Goal: Book appointment/travel/reservation

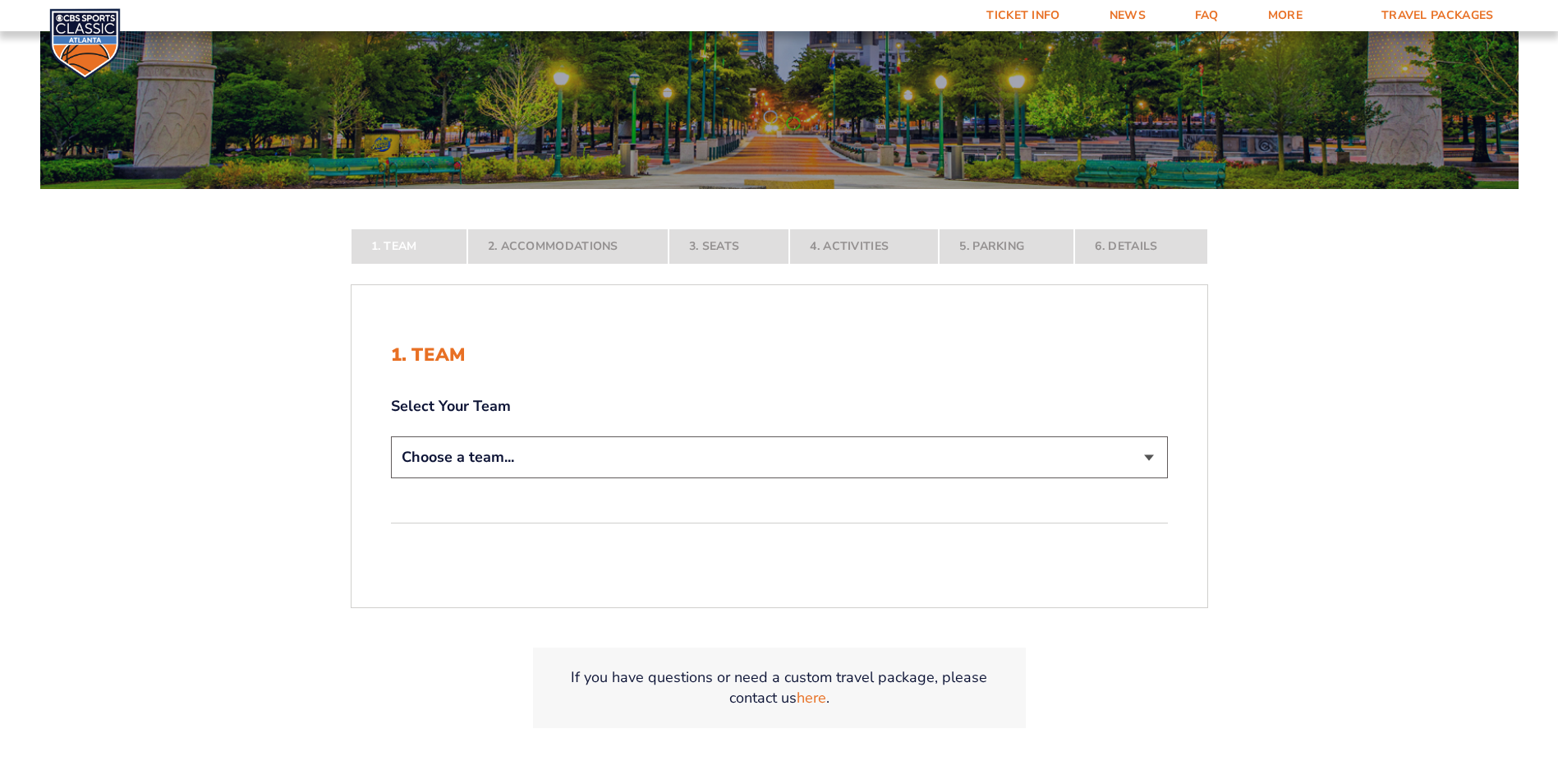
scroll to position [247, 0]
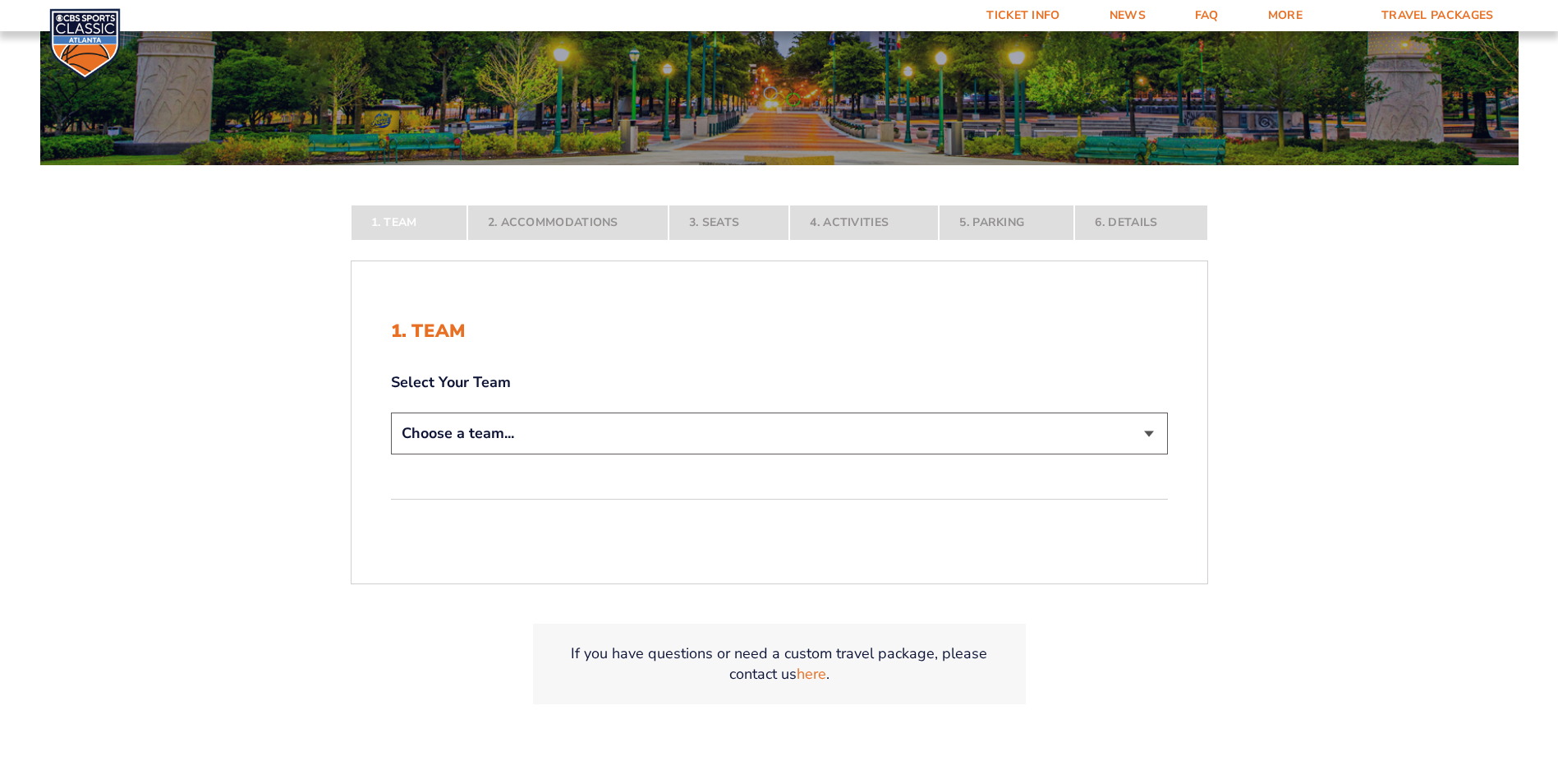
click at [741, 443] on select "Choose a team... [US_STATE] Wildcats [US_STATE] State Buckeyes [US_STATE] Tar H…" at bounding box center [779, 433] width 777 height 42
select select "12956"
click at [391, 454] on select "Choose a team... [US_STATE] Wildcats [US_STATE] State Buckeyes [US_STATE] Tar H…" at bounding box center [779, 433] width 777 height 42
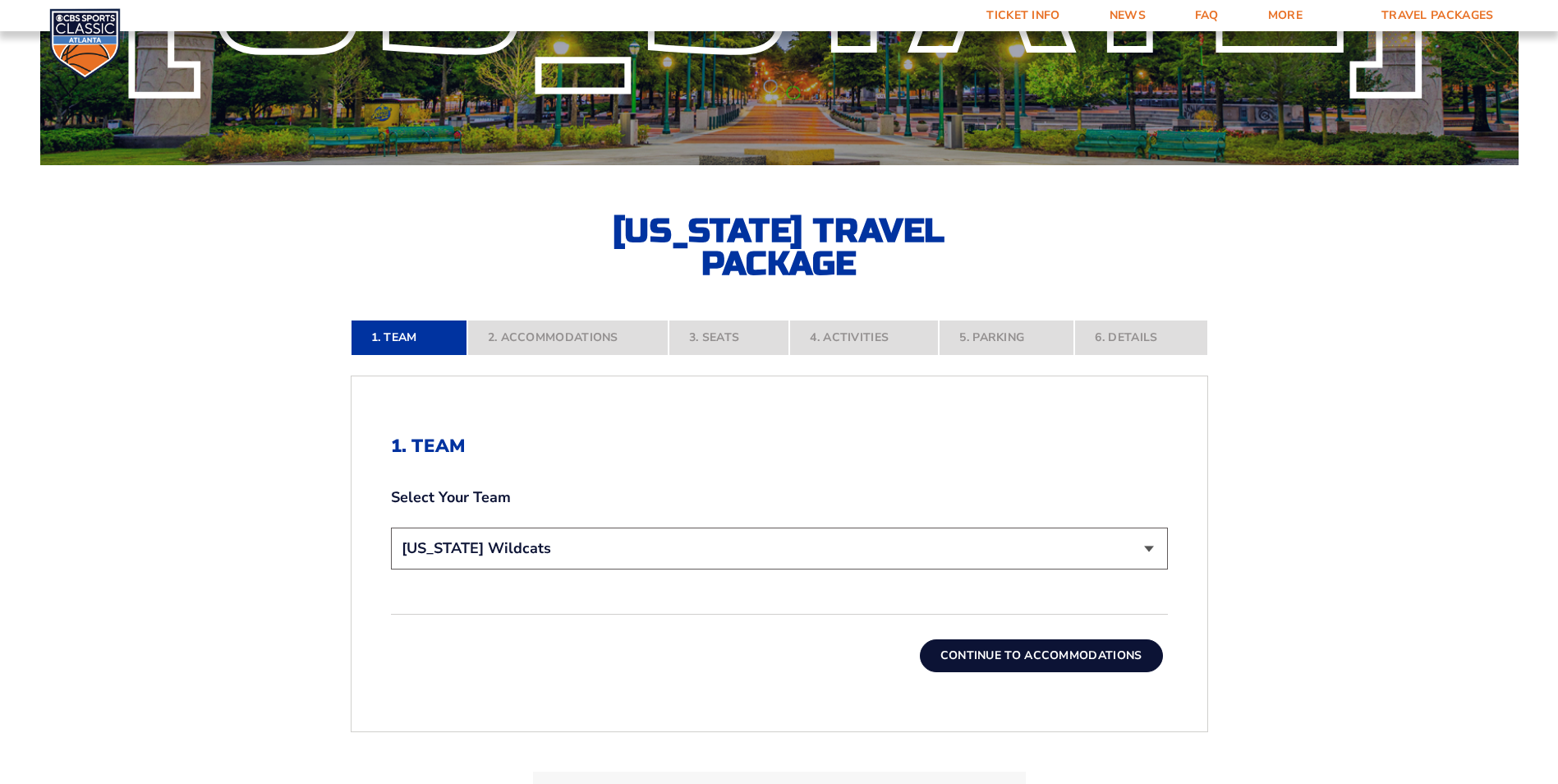
click at [1011, 647] on button "Continue To Accommodations" at bounding box center [1042, 655] width 243 height 33
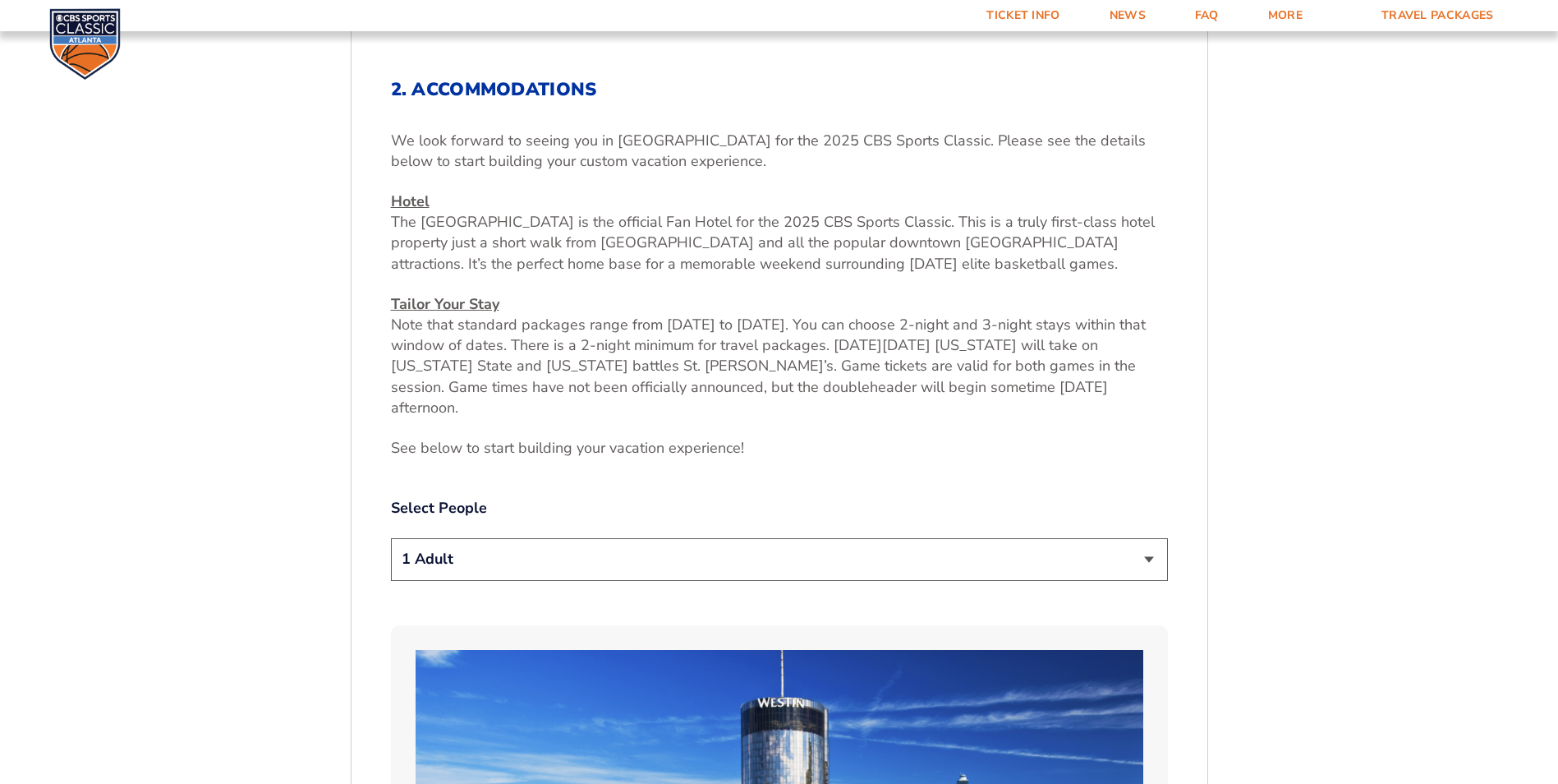
scroll to position [617, 0]
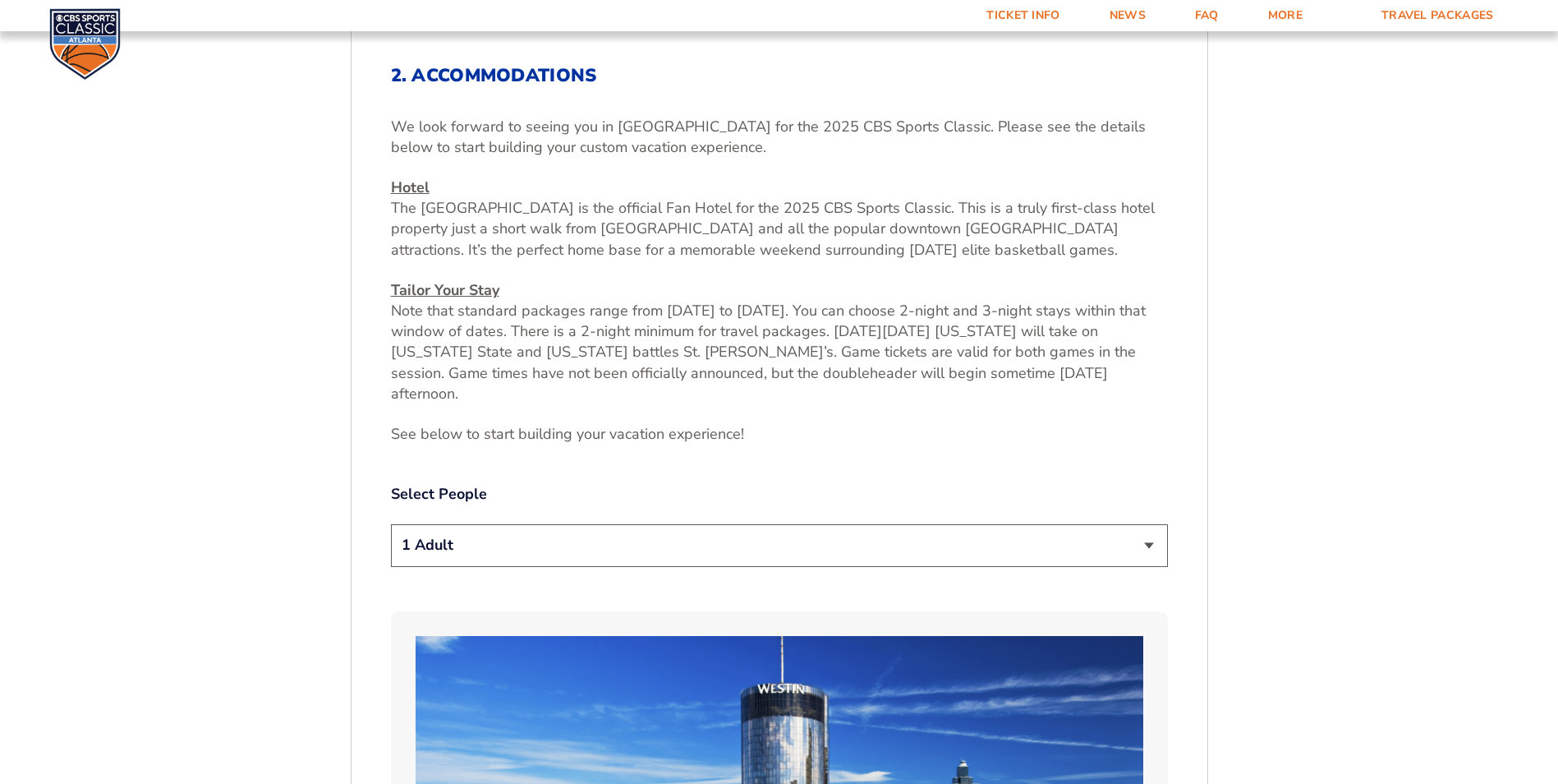
click at [621, 530] on select "1 Adult 2 Adults 3 Adults 4 Adults 2 Adults + 1 Child 2 Adults + 2 Children 2 A…" at bounding box center [779, 545] width 777 height 42
select select "2 Adults + 1 Child"
click at [391, 524] on select "1 Adult 2 Adults 3 Adults 4 Adults 2 Adults + 1 Child 2 Adults + 2 Children 2 A…" at bounding box center [779, 545] width 777 height 42
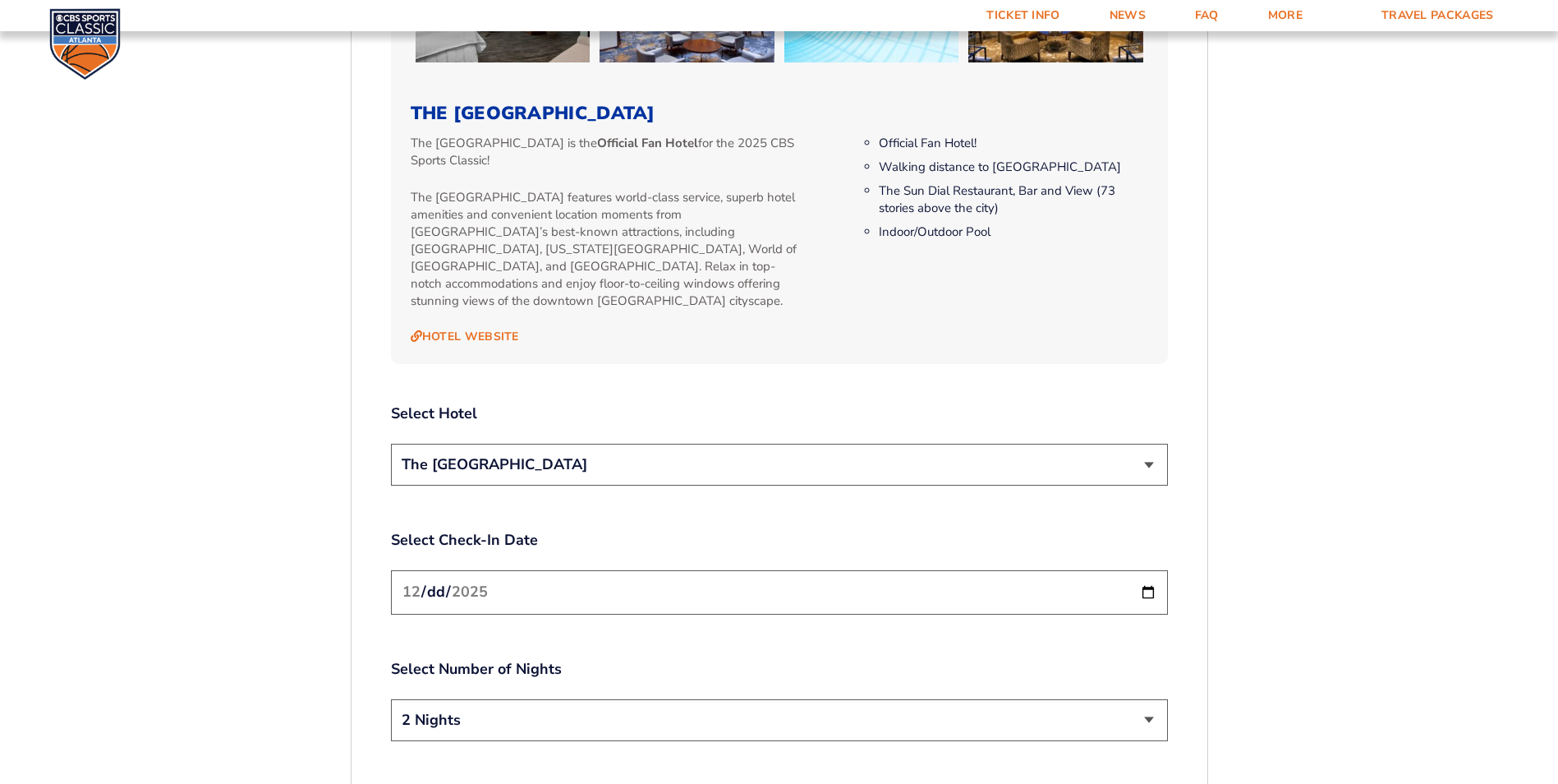
scroll to position [1767, 0]
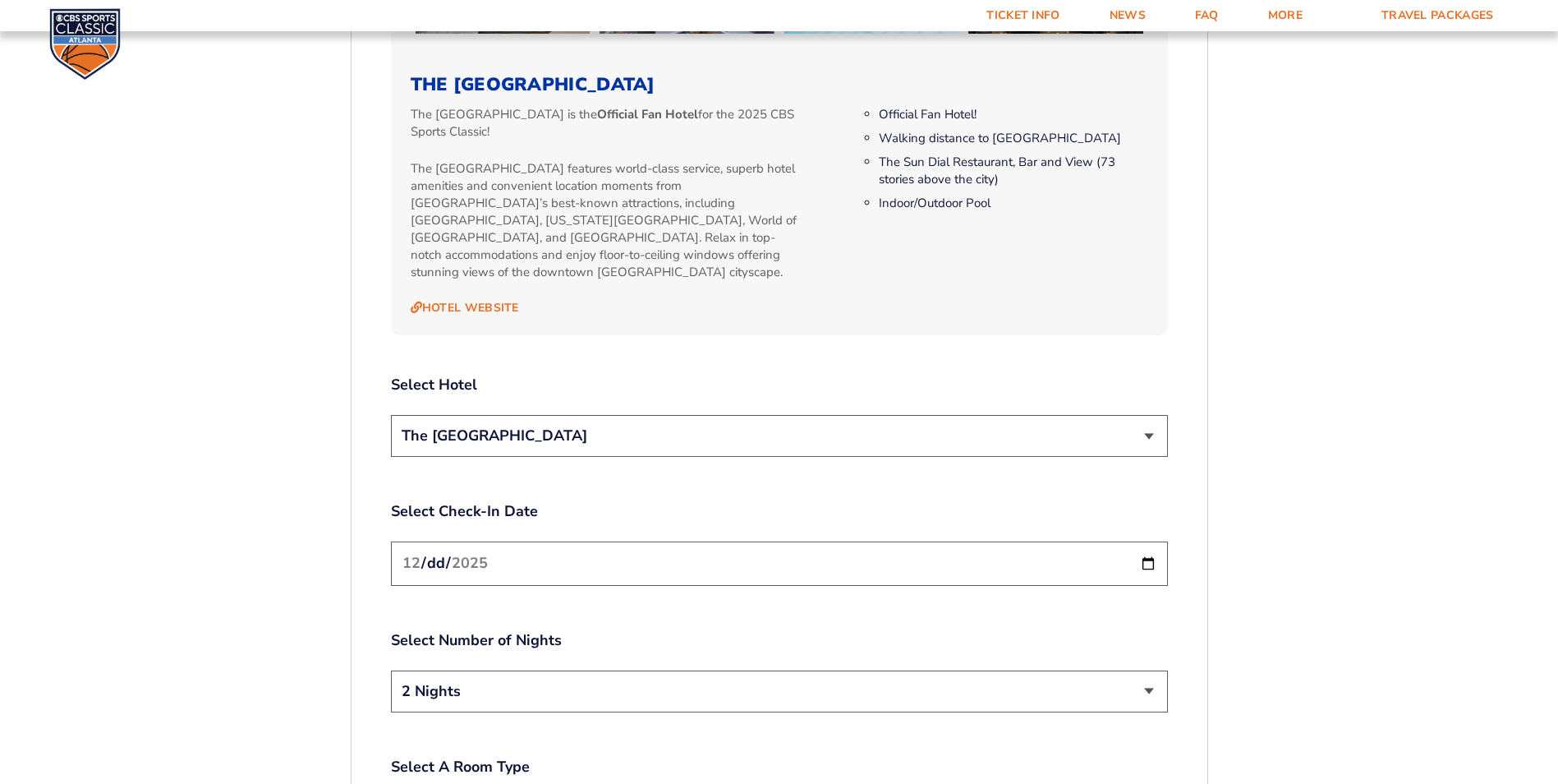
click at [845, 670] on select "2 Nights 3 Nights" at bounding box center [779, 691] width 777 height 42
click at [336, 582] on div "1. Team 2. Accommodations 3. Seats 4. Activities 5. Parking 6. Details 1. Team …" at bounding box center [779, 265] width 936 height 3010
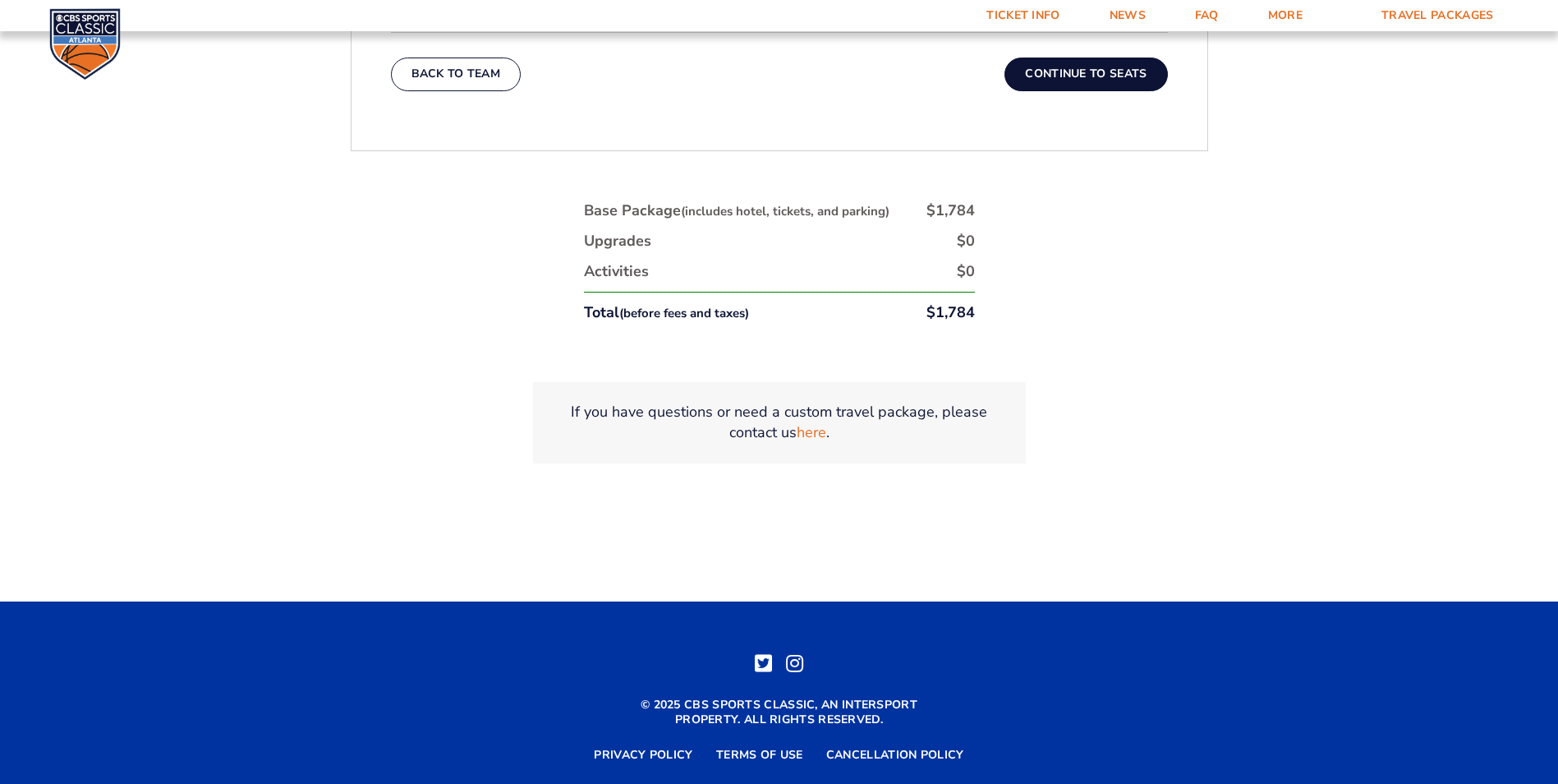
scroll to position [2913, 0]
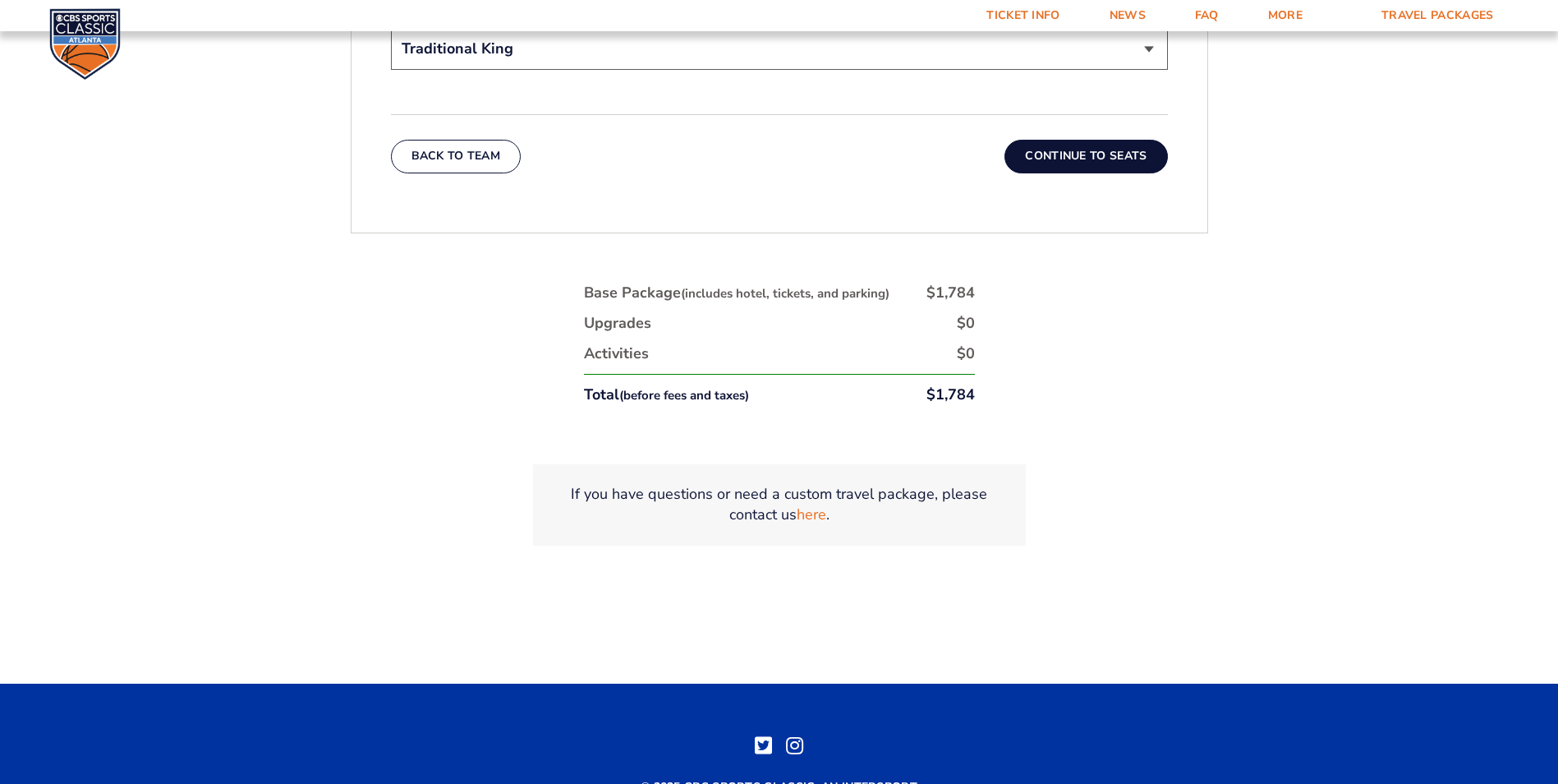
click at [1109, 140] on button "Continue To Seats" at bounding box center [1086, 156] width 162 height 33
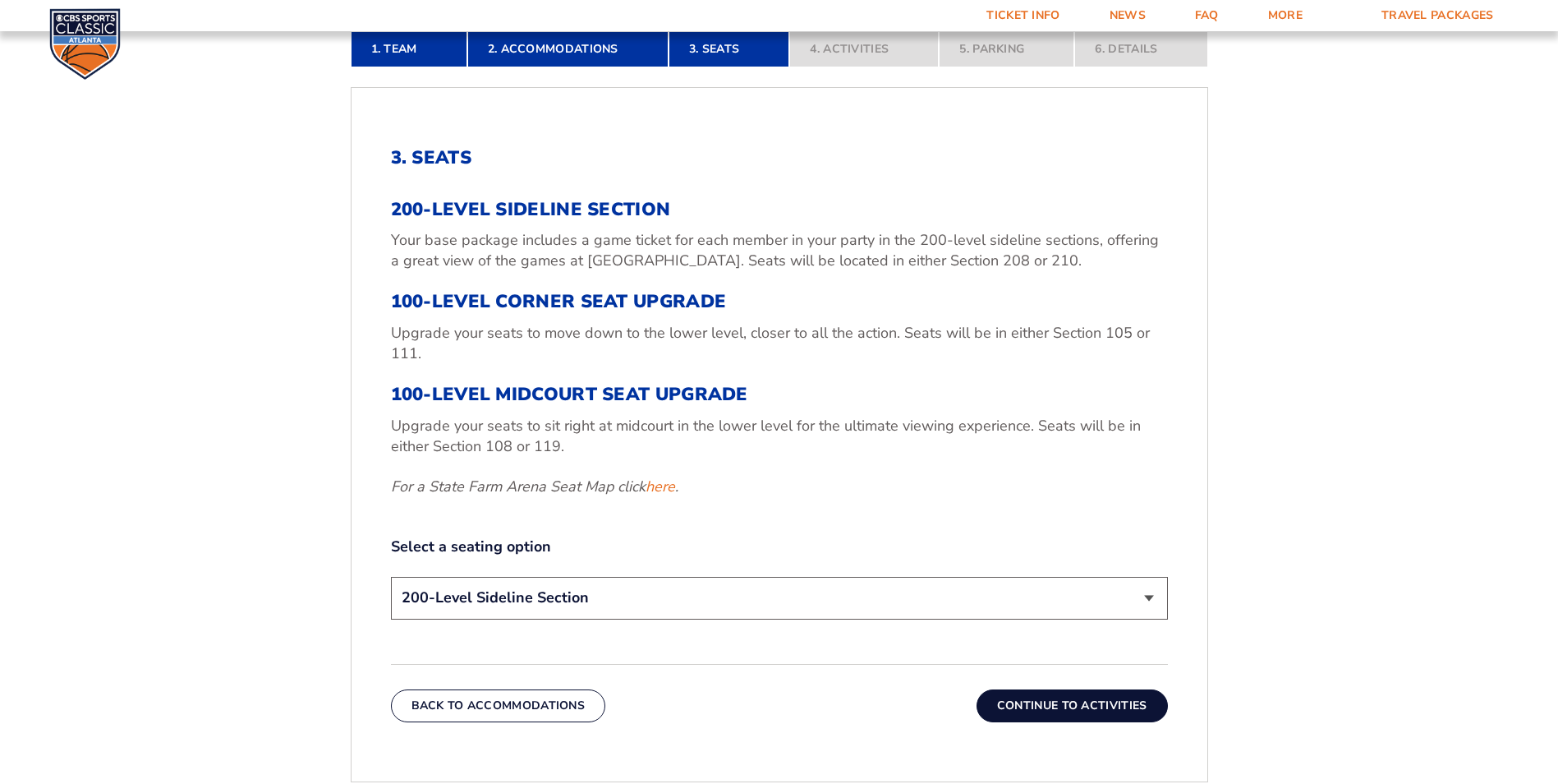
scroll to position [617, 0]
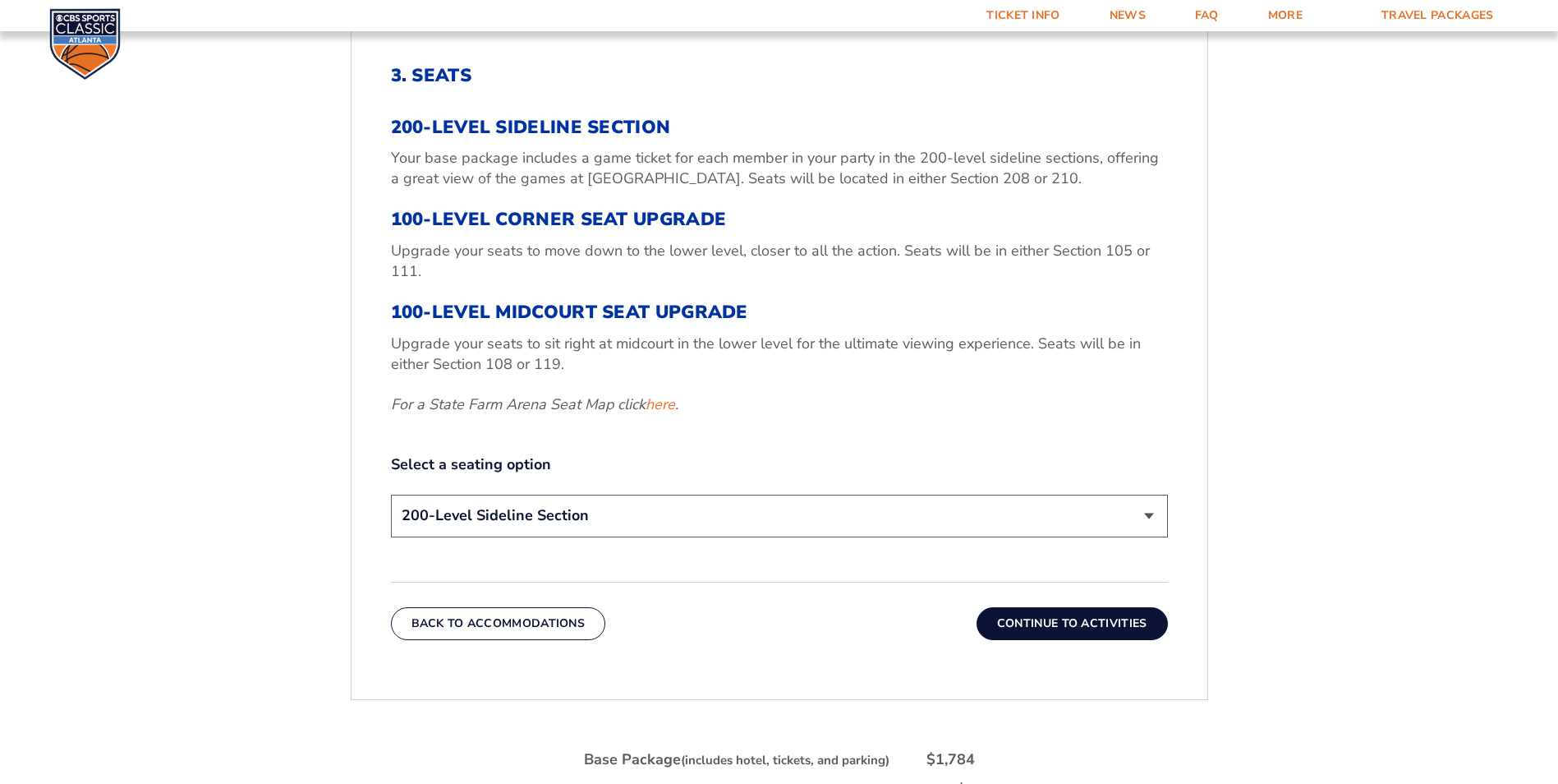
click at [780, 513] on select "200-Level Sideline Section 100-Level Corner Seat Upgrade (+$120 per person) 100…" at bounding box center [779, 515] width 777 height 42
select select "100-Level Midcourt Seat Upgrade"
click at [391, 494] on select "200-Level Sideline Section 100-Level Corner Seat Upgrade (+$120 per person) 100…" at bounding box center [779, 515] width 777 height 42
click at [1010, 617] on button "Continue To Activities" at bounding box center [1072, 623] width 192 height 33
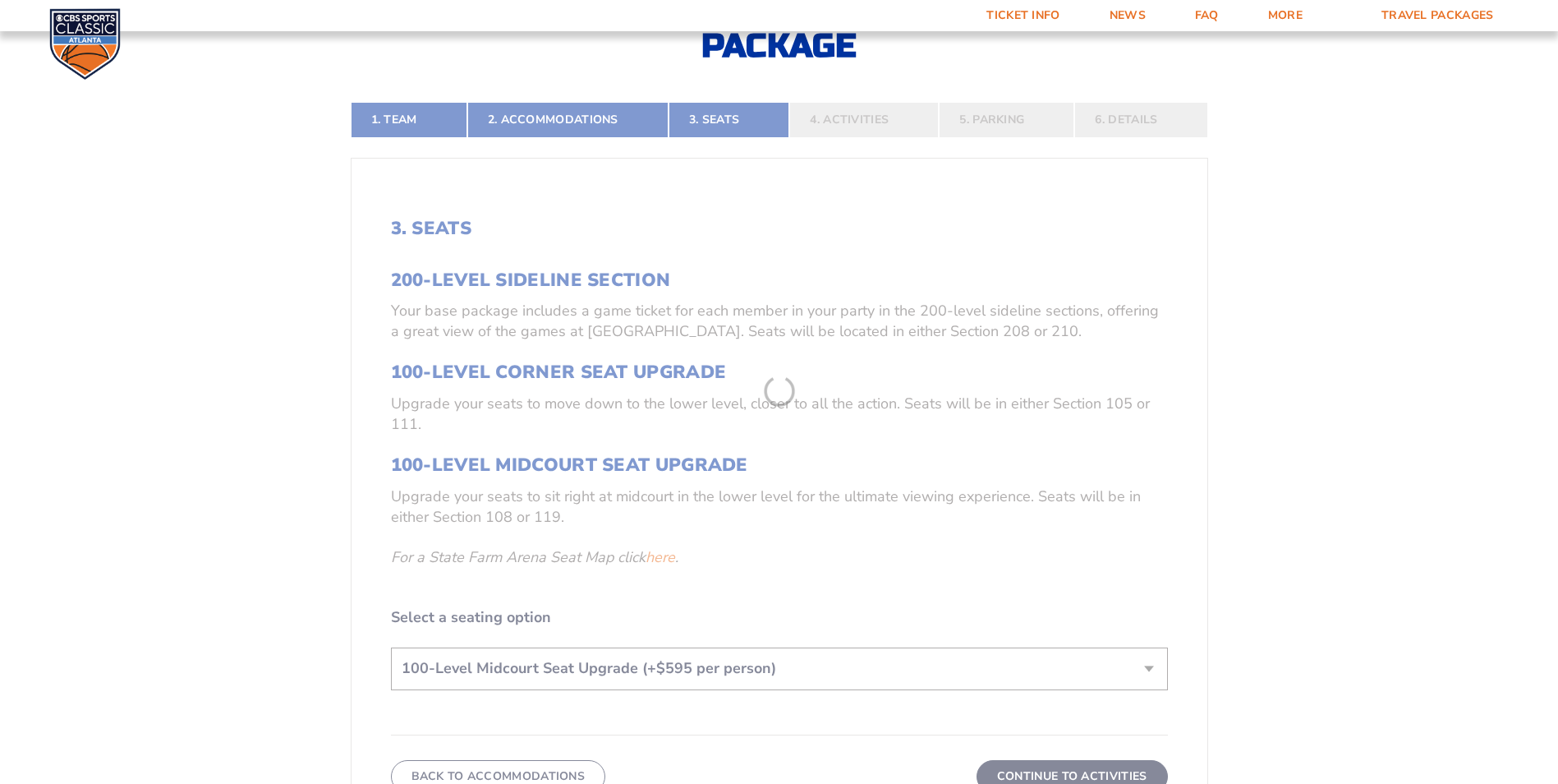
scroll to position [371, 0]
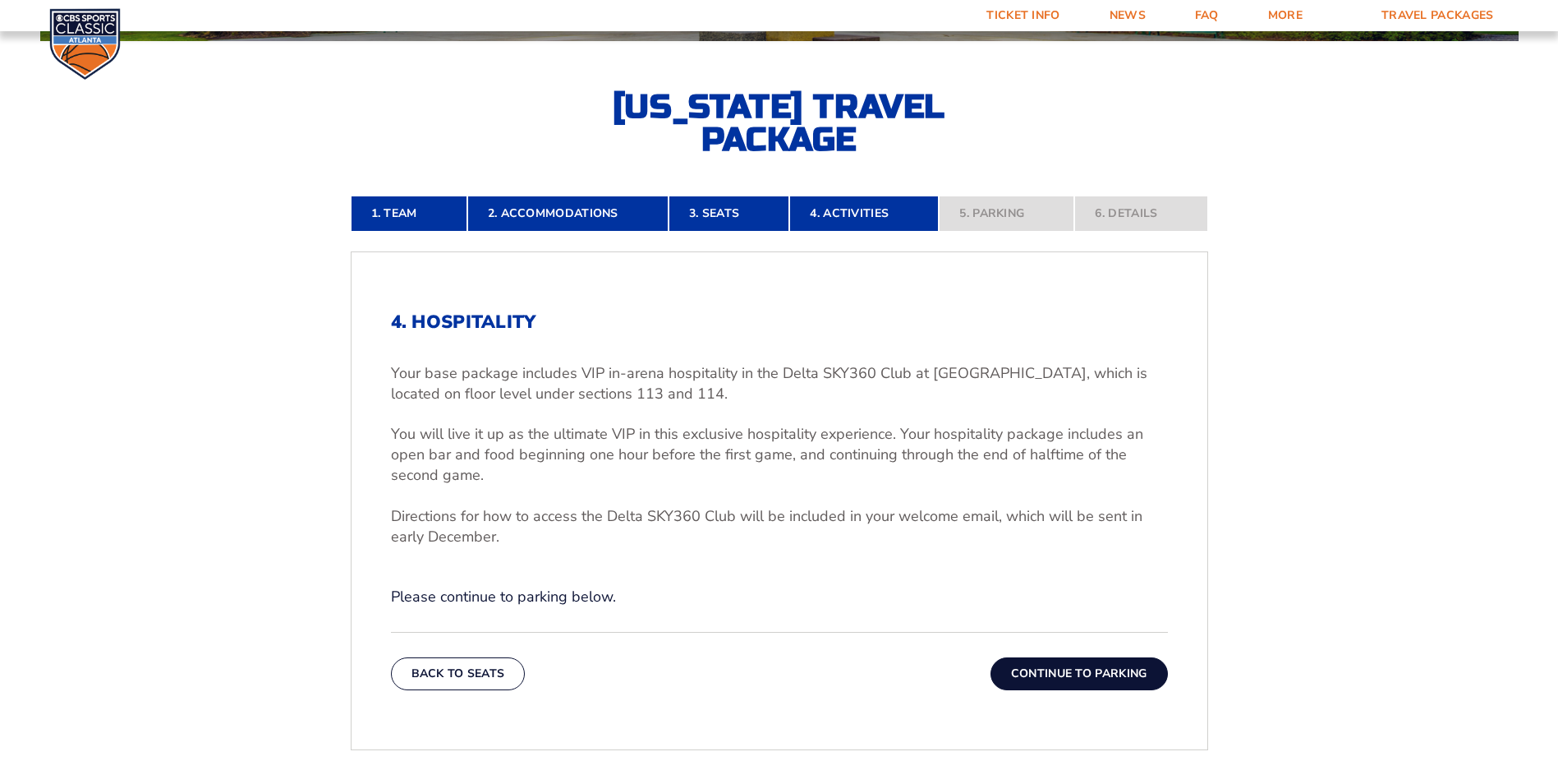
click at [1055, 668] on button "Continue To Parking" at bounding box center [1079, 673] width 177 height 33
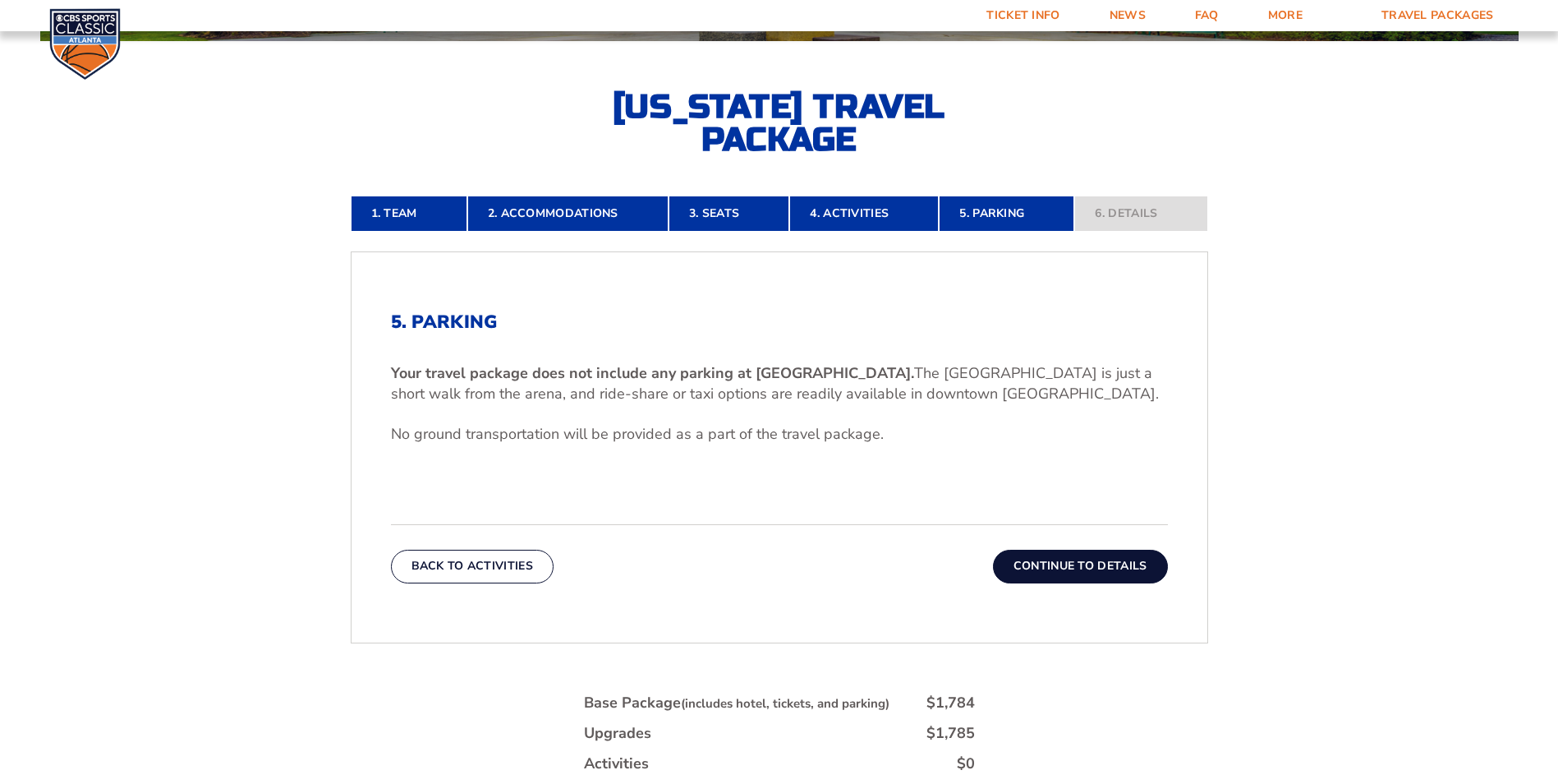
scroll to position [289, 0]
